Goal: Transaction & Acquisition: Purchase product/service

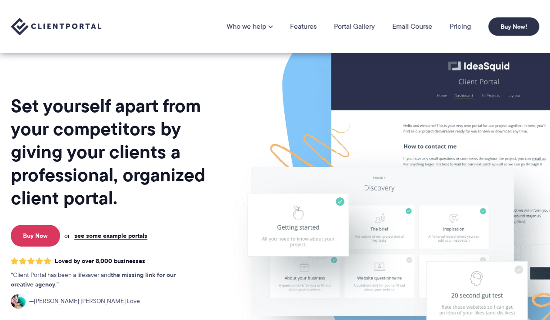
scroll to position [22, 0]
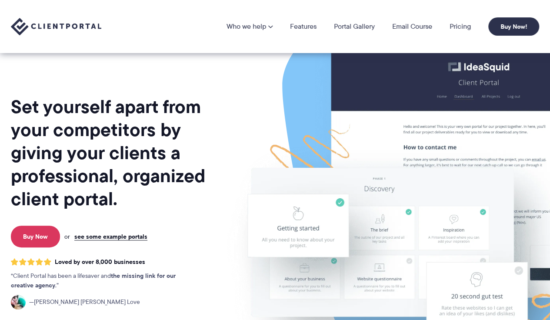
click at [288, 241] on img at bounding box center [455, 193] width 488 height 417
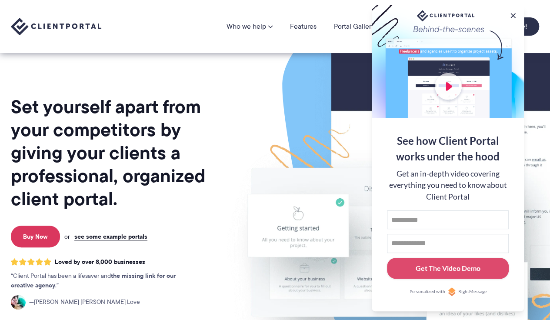
click at [523, 85] on div at bounding box center [448, 61] width 152 height 113
click at [513, 17] on button at bounding box center [513, 15] width 9 height 9
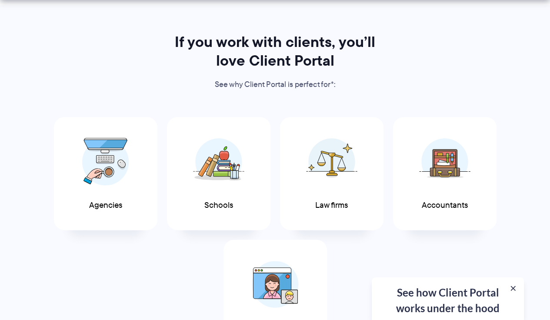
scroll to position [419, 0]
click at [92, 171] on img at bounding box center [105, 162] width 47 height 48
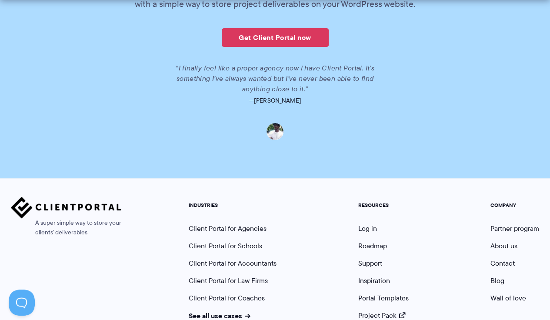
scroll to position [2031, 0]
click at [309, 39] on link "Get Client Portal now" at bounding box center [275, 37] width 107 height 19
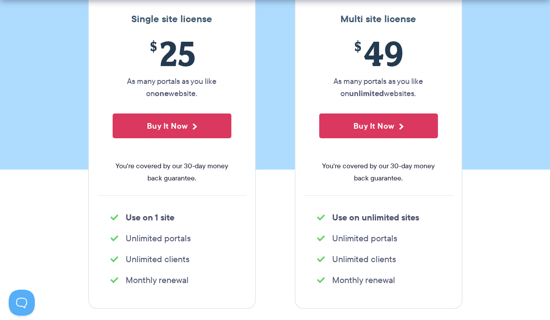
scroll to position [167, 0]
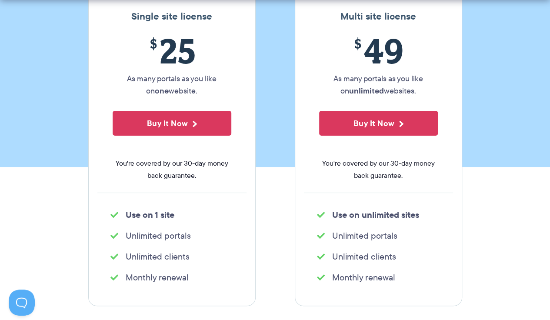
click at [117, 117] on button "Buy It Now" at bounding box center [172, 123] width 119 height 25
